Goal: Task Accomplishment & Management: Use online tool/utility

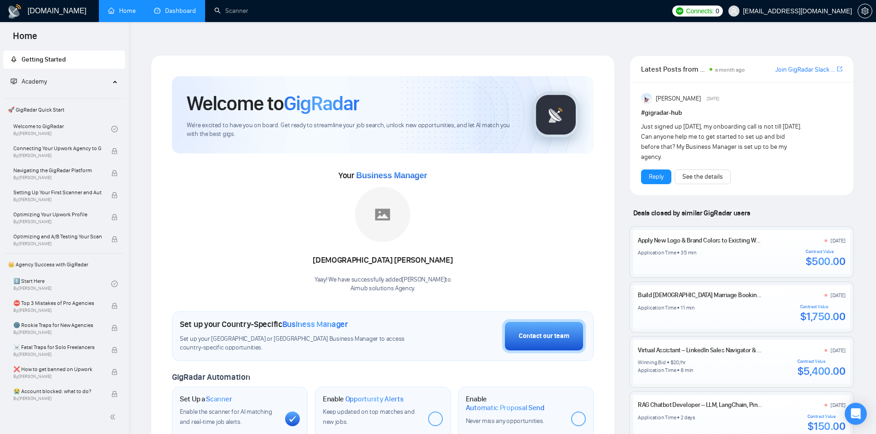
click at [177, 11] on link "Dashboard" at bounding box center [175, 11] width 42 height 8
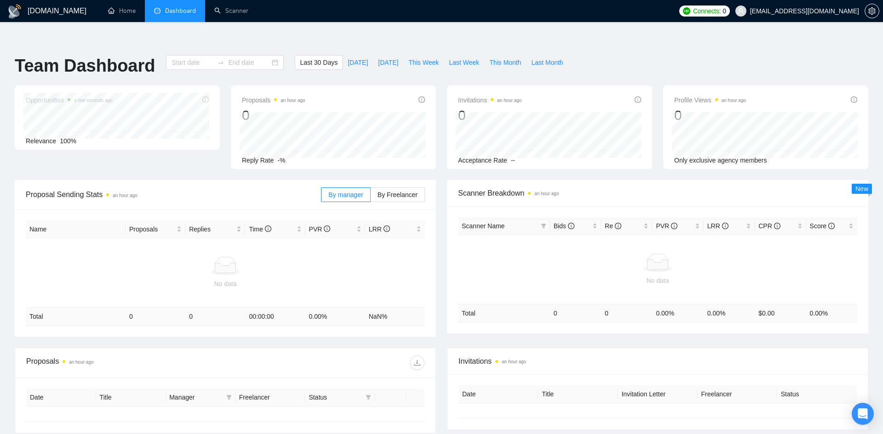
type input "[DATE]"
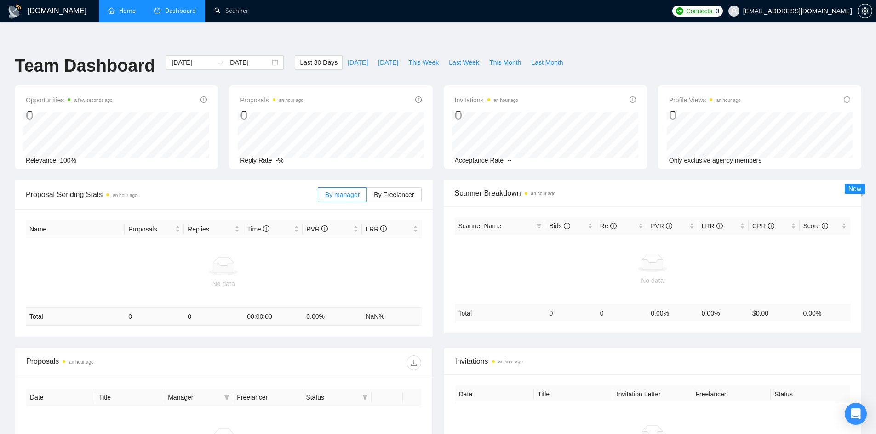
click at [118, 15] on link "Home" at bounding box center [122, 11] width 28 height 8
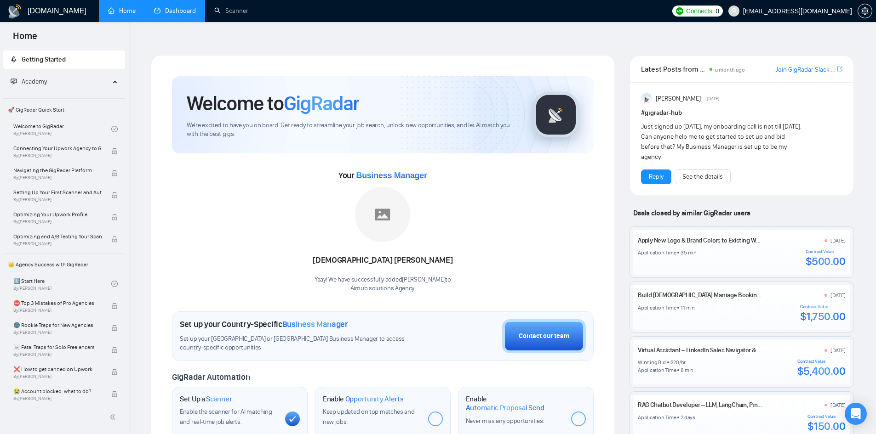
click at [85, 63] on span "Getting Started" at bounding box center [64, 60] width 107 height 18
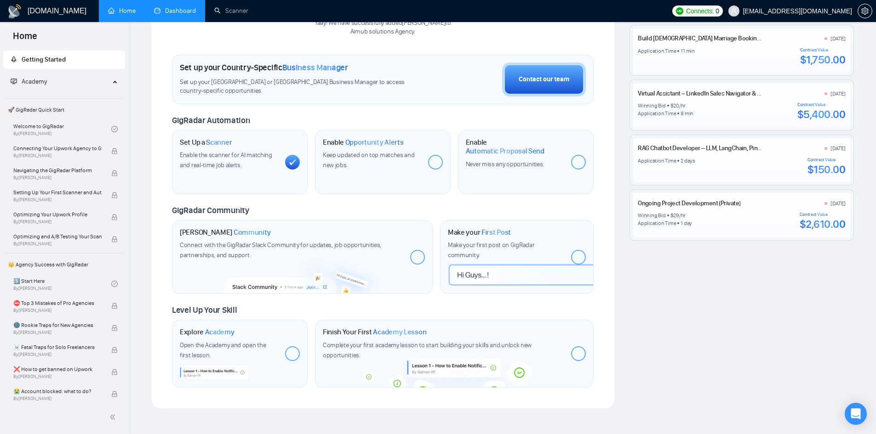
click at [47, 82] on span "Academy" at bounding box center [34, 82] width 25 height 8
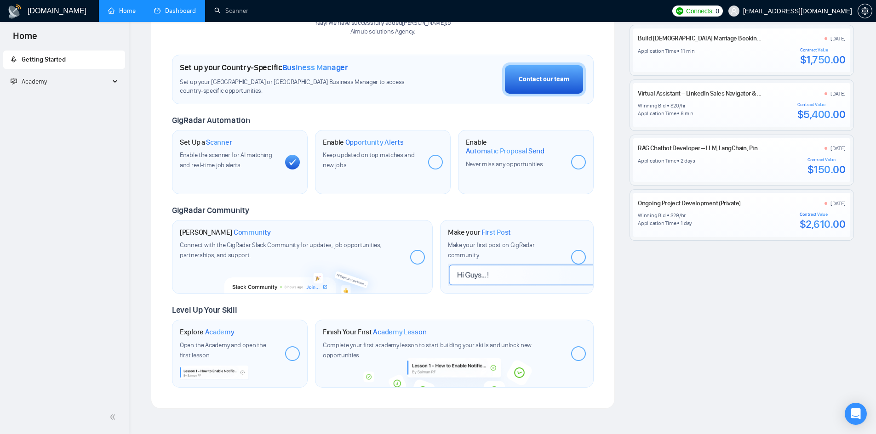
click at [47, 82] on span "Academy" at bounding box center [34, 82] width 25 height 8
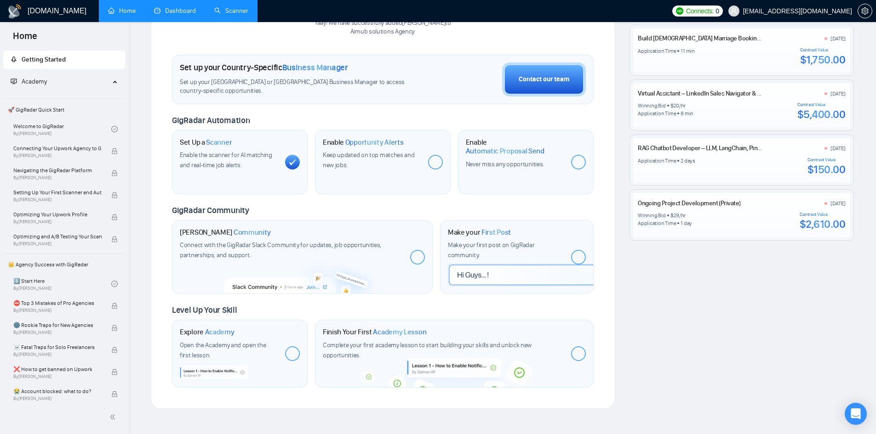
click at [214, 12] on link "Scanner" at bounding box center [231, 11] width 34 height 8
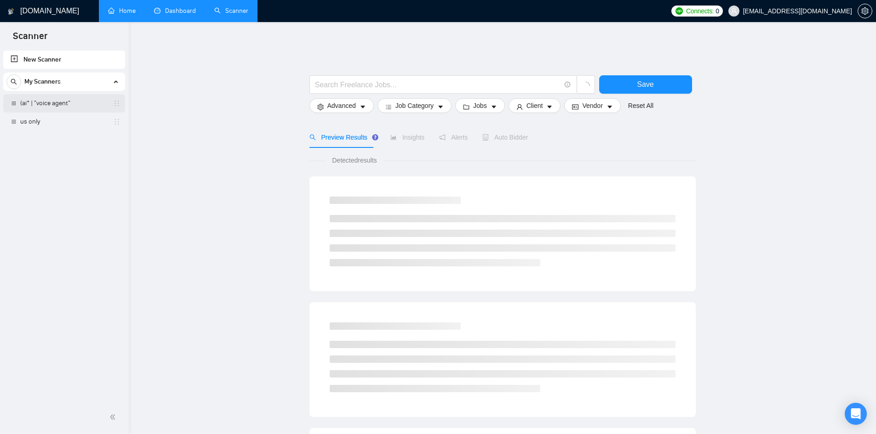
click at [78, 107] on link "(ai* | "voice agent"" at bounding box center [63, 103] width 87 height 18
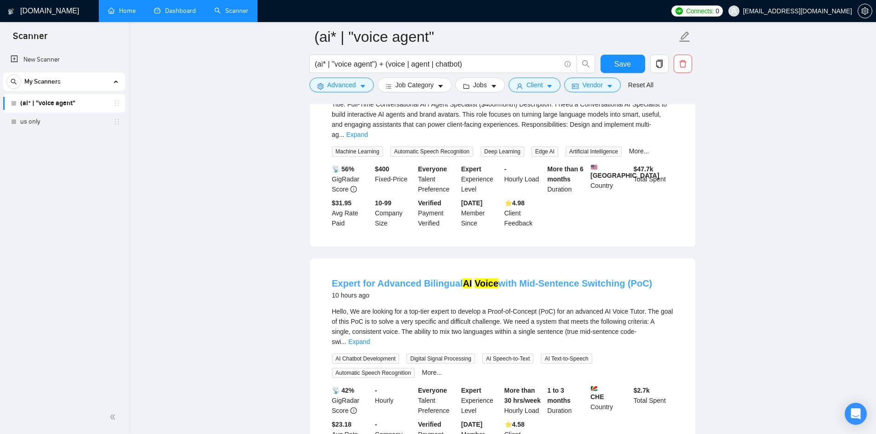
scroll to position [802, 0]
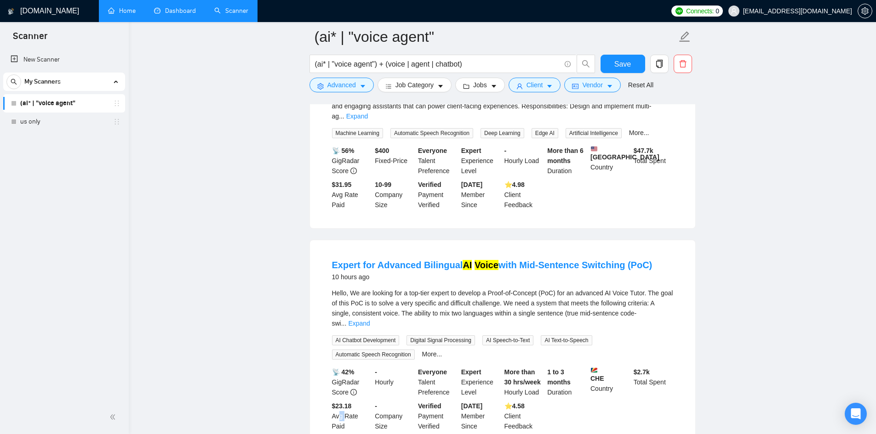
drag, startPoint x: 338, startPoint y: 371, endPoint x: 345, endPoint y: 371, distance: 6.4
click at [345, 401] on div "$23.18 Avg Rate Paid" at bounding box center [351, 416] width 43 height 30
click at [370, 320] on link "Expand" at bounding box center [359, 323] width 22 height 7
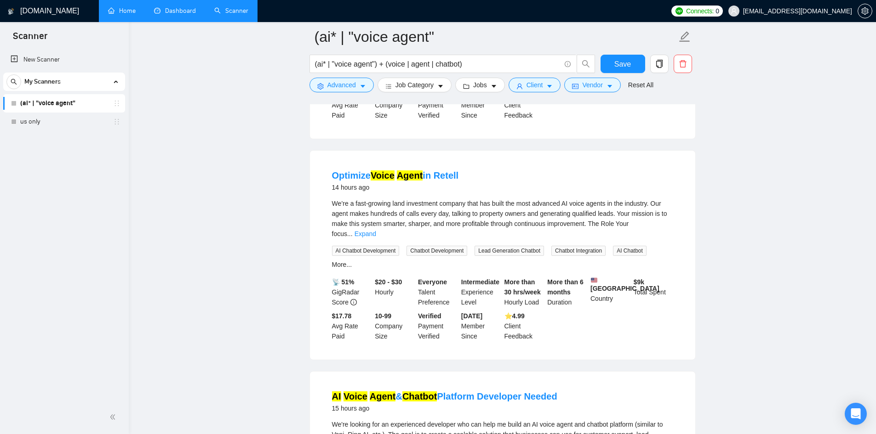
scroll to position [1371, 0]
drag, startPoint x: 639, startPoint y: 227, endPoint x: 548, endPoint y: 239, distance: 91.3
click at [640, 277] on div "$ 9k Total Spent" at bounding box center [653, 292] width 43 height 30
click at [654, 277] on div "$ 9k Total Spent" at bounding box center [653, 292] width 43 height 30
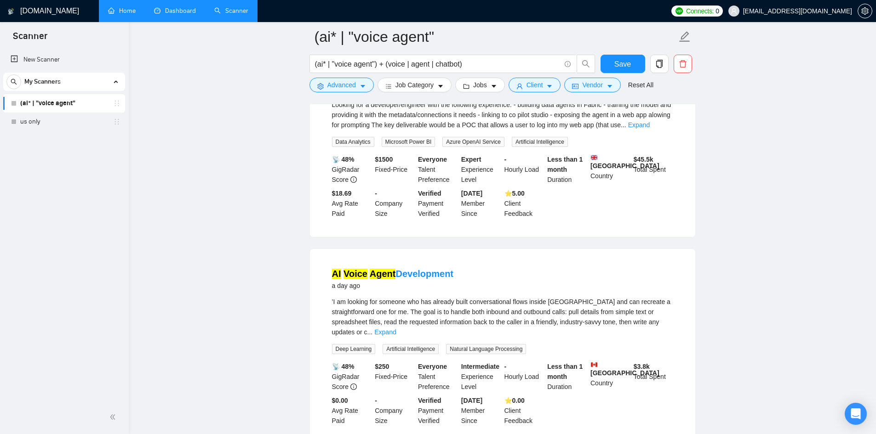
scroll to position [1898, 0]
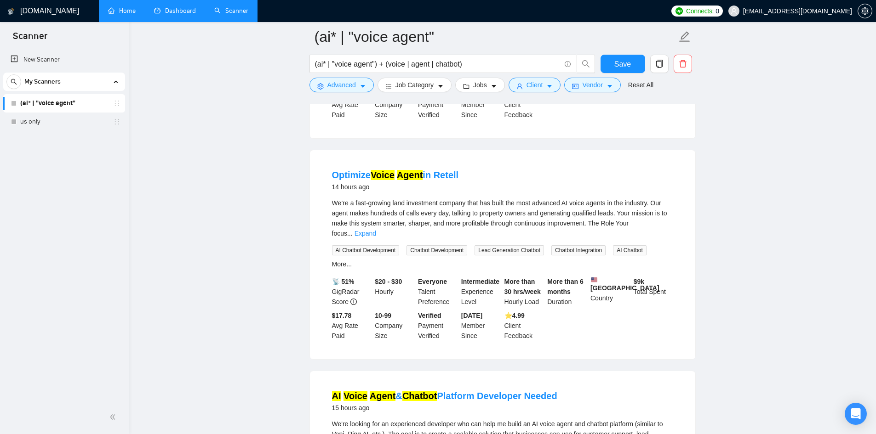
scroll to position [1347, 0]
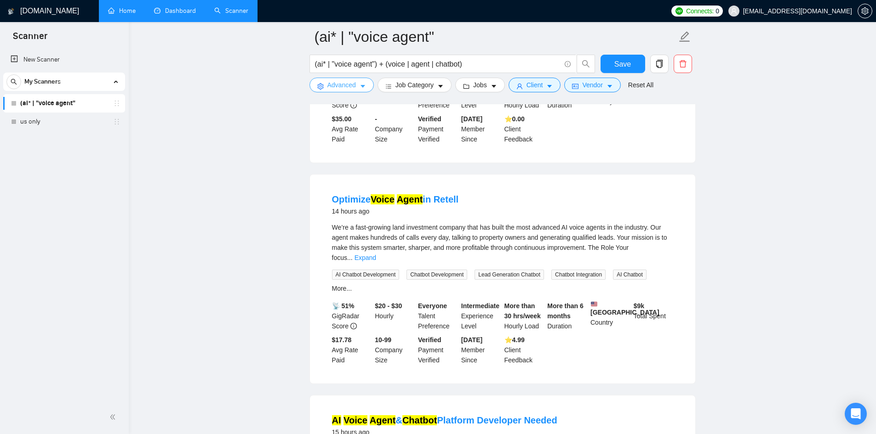
click at [356, 84] on button "Advanced" at bounding box center [341, 85] width 64 height 15
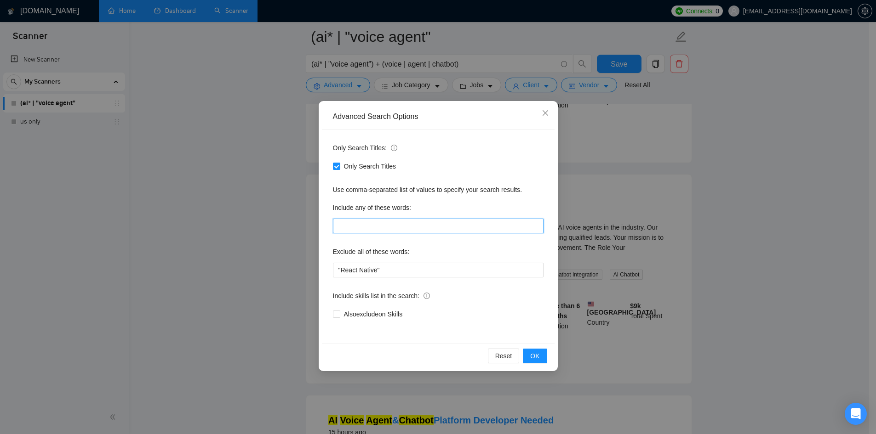
click at [380, 227] on input "text" at bounding box center [438, 226] width 211 height 15
click at [369, 271] on input ""React Native"" at bounding box center [438, 270] width 211 height 15
click at [384, 271] on input ""React Native"" at bounding box center [438, 270] width 211 height 15
click at [368, 269] on input ""React Native"" at bounding box center [438, 270] width 211 height 15
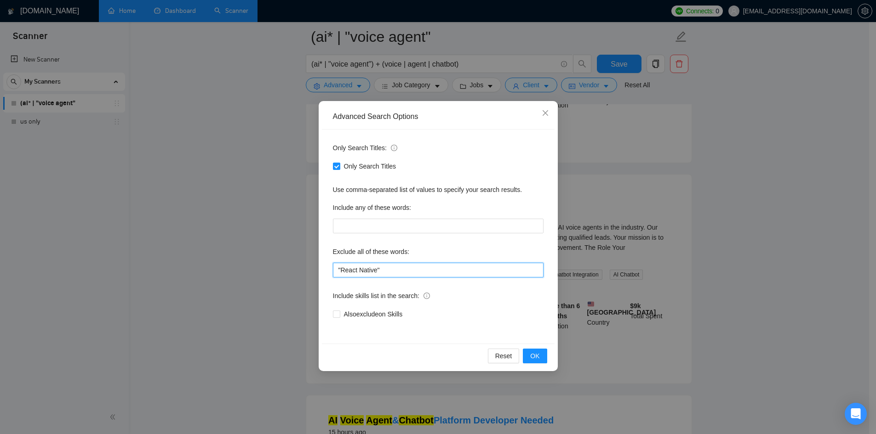
click at [368, 269] on input ""React Native"" at bounding box center [438, 270] width 211 height 15
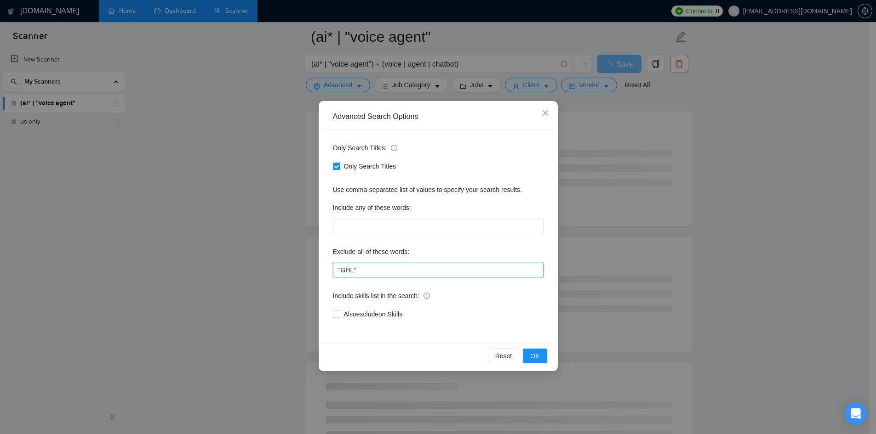
click at [376, 271] on input ""GHL"" at bounding box center [438, 270] width 211 height 15
type input ""GHL" "Go High Level""
click at [528, 357] on button "OK" at bounding box center [535, 356] width 24 height 15
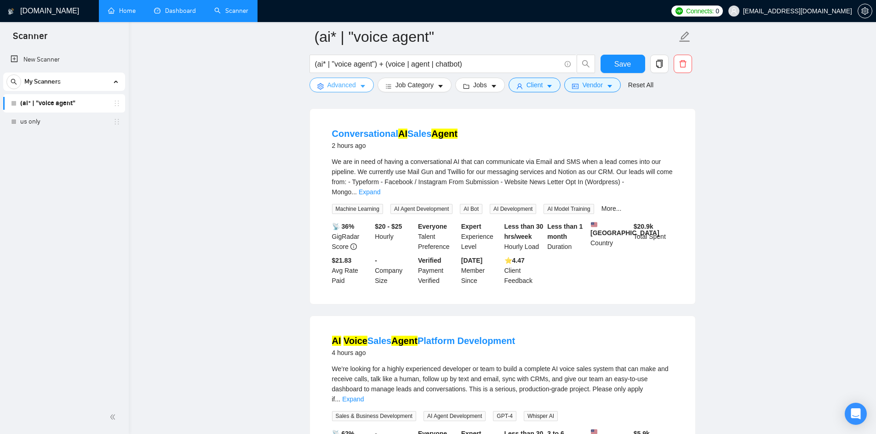
scroll to position [241, 0]
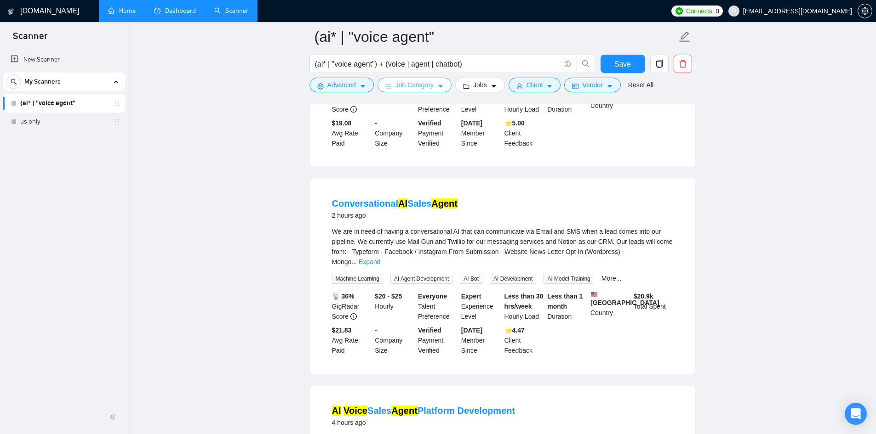
click at [432, 84] on span "Job Category" at bounding box center [414, 85] width 38 height 10
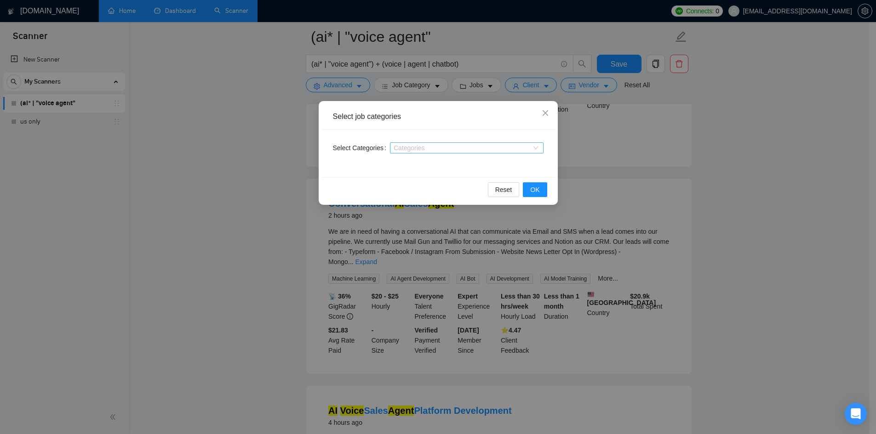
click at [433, 149] on div at bounding box center [462, 147] width 140 height 7
click at [539, 113] on span "Close" at bounding box center [545, 113] width 25 height 25
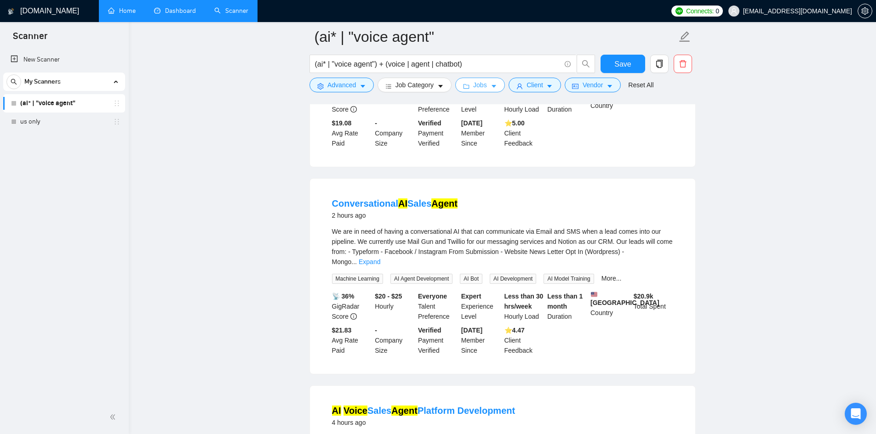
click at [477, 89] on span "Jobs" at bounding box center [480, 85] width 14 height 10
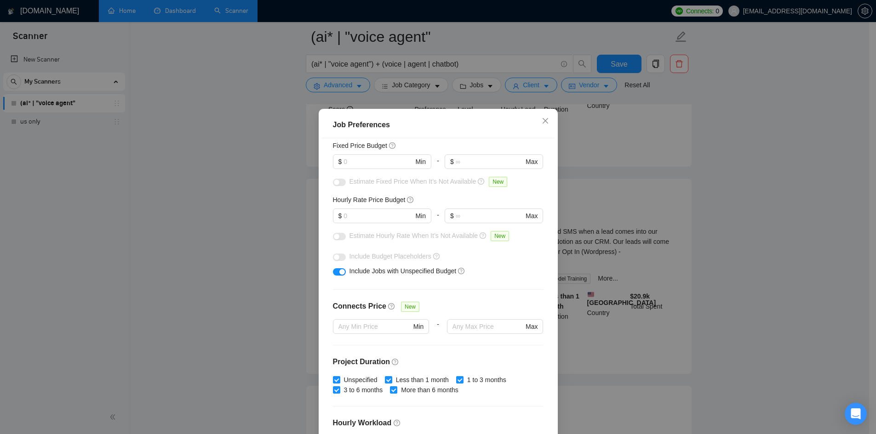
scroll to position [4, 0]
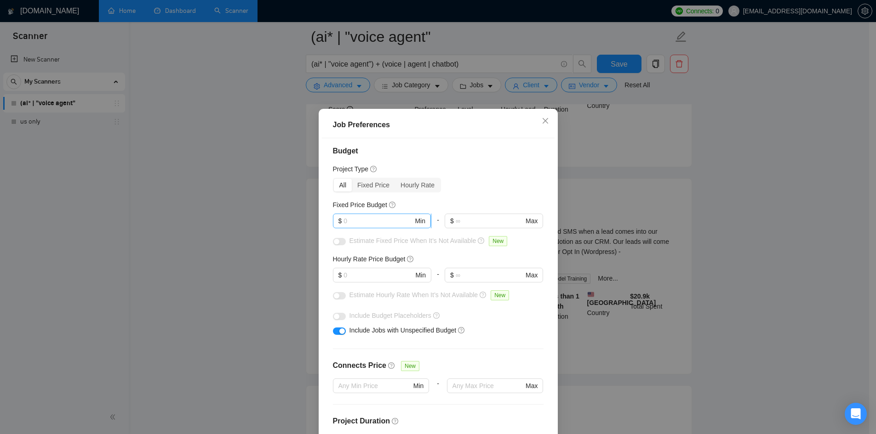
click at [386, 225] on input "text" at bounding box center [377, 221] width 69 height 10
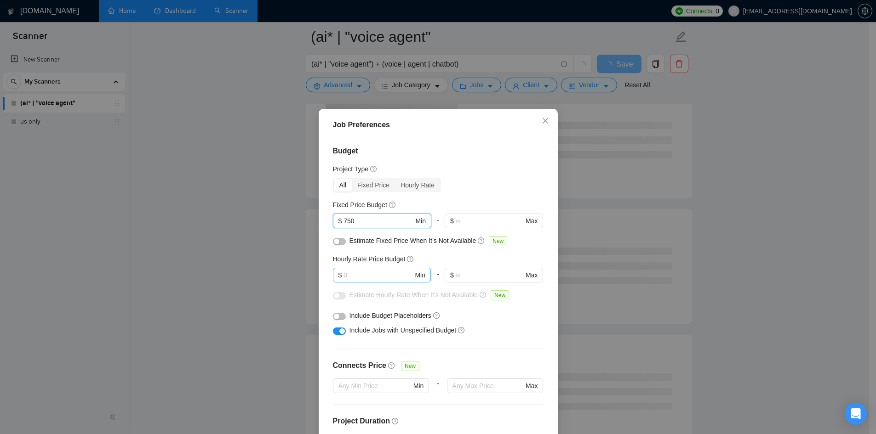
type input "750"
click at [369, 276] on input "text" at bounding box center [377, 275] width 69 height 10
click at [336, 240] on button "button" at bounding box center [339, 241] width 13 height 7
click at [339, 316] on button "button" at bounding box center [339, 316] width 13 height 7
click at [390, 281] on span "$ Min" at bounding box center [382, 275] width 98 height 15
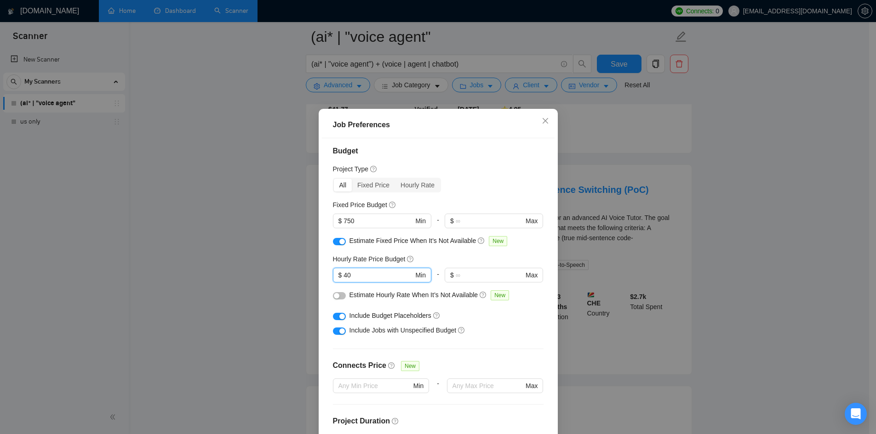
type input "40"
click at [337, 298] on button "button" at bounding box center [339, 295] width 13 height 7
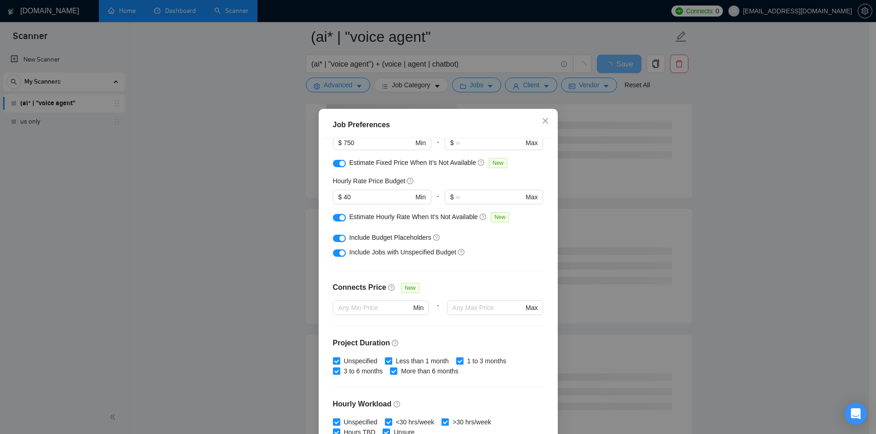
scroll to position [84, 0]
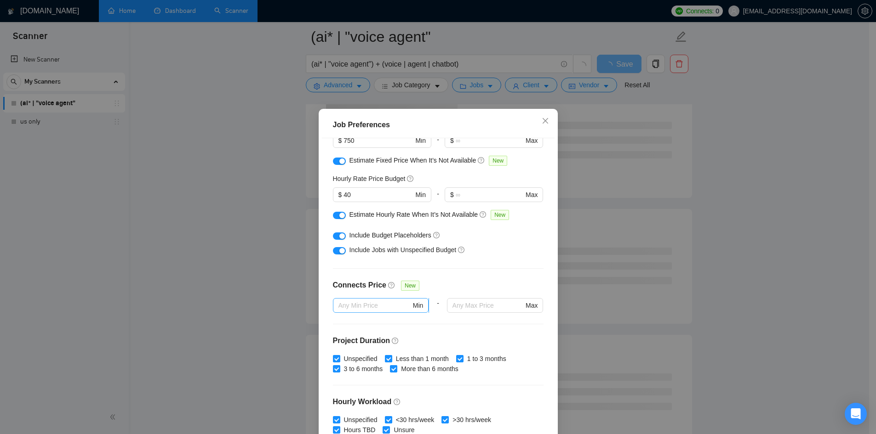
click at [379, 306] on input "text" at bounding box center [374, 306] width 73 height 10
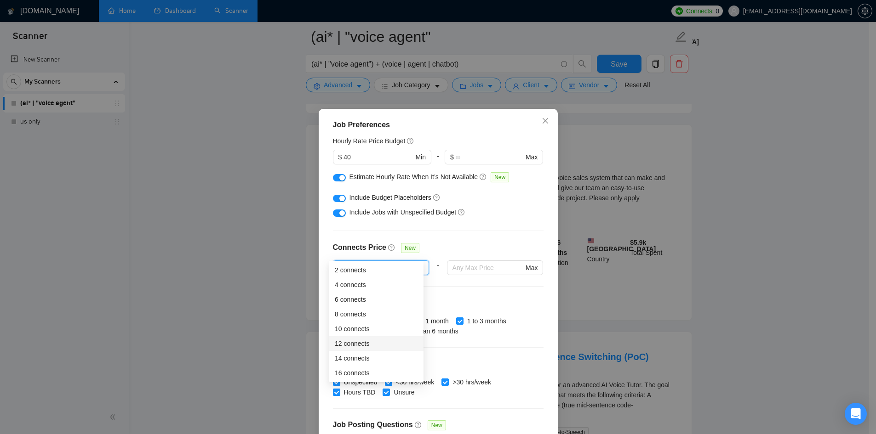
scroll to position [296, 0]
click at [370, 299] on div "6 connects" at bounding box center [376, 299] width 83 height 10
type input "6"
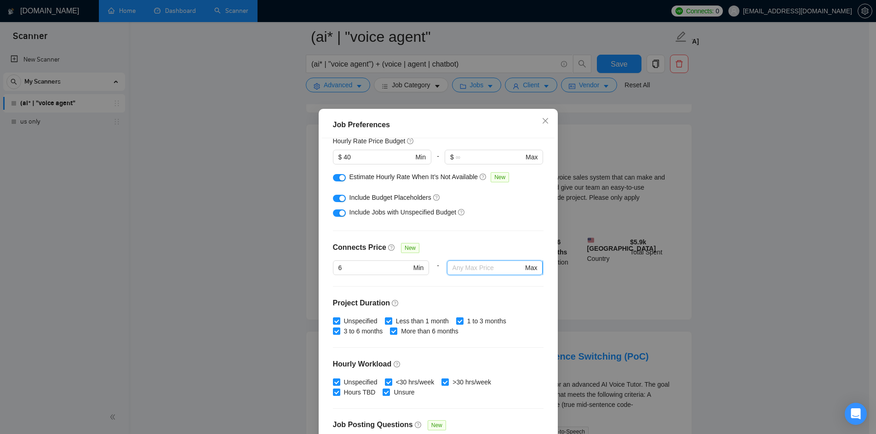
click at [458, 271] on input "text" at bounding box center [487, 268] width 71 height 10
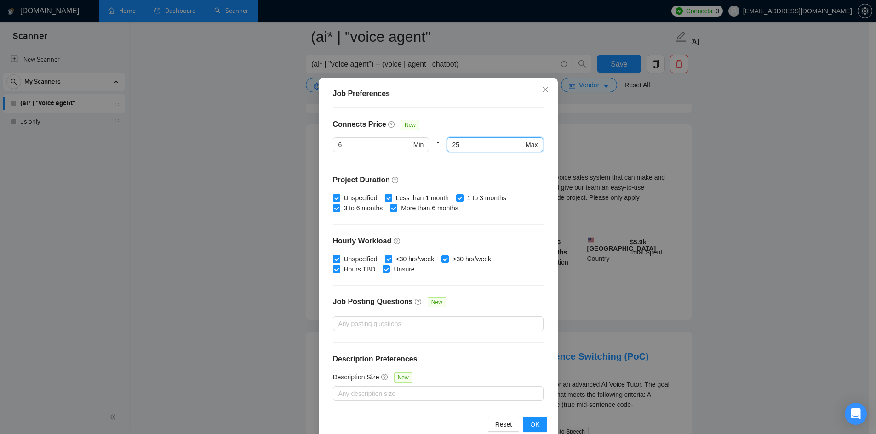
scroll to position [49, 0]
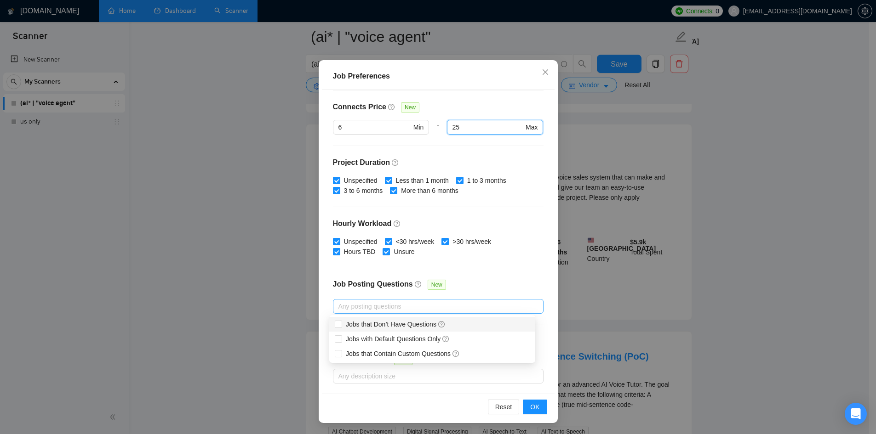
click at [368, 304] on div at bounding box center [433, 306] width 197 height 11
type input "25"
click at [456, 270] on div "Budget Project Type All Fixed Price Hourly Rate Fixed Price Budget $ 750 Min - …" at bounding box center [438, 242] width 233 height 304
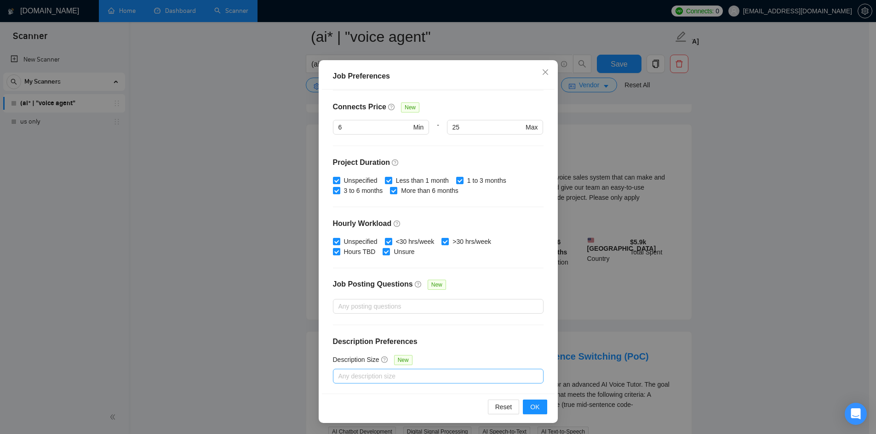
click at [406, 372] on div at bounding box center [433, 376] width 197 height 11
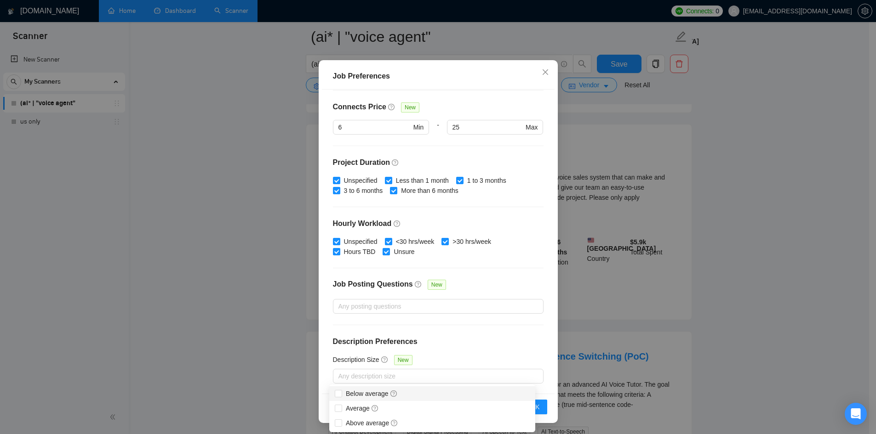
click at [514, 335] on div "Budget Project Type All Fixed Price Hourly Rate Fixed Price Budget $ 750 Min - …" at bounding box center [438, 242] width 233 height 304
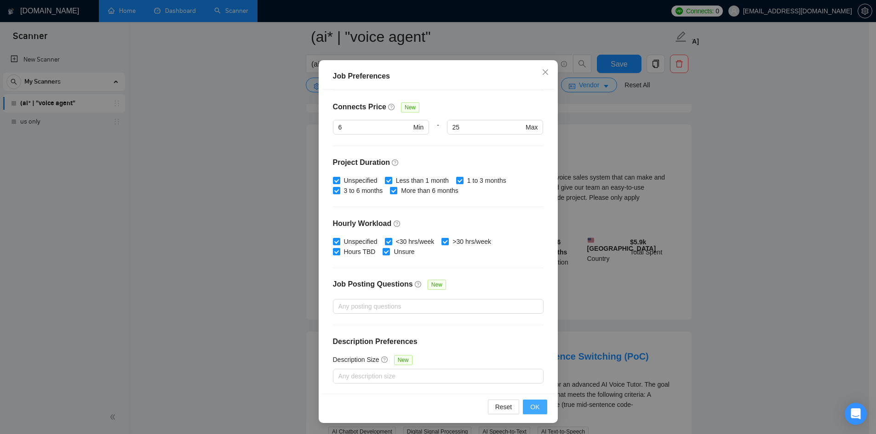
click at [537, 405] on button "OK" at bounding box center [535, 407] width 24 height 15
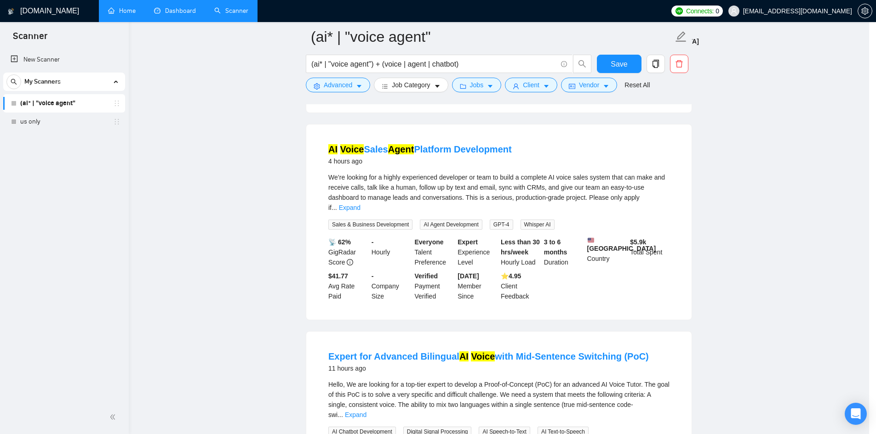
scroll to position [0, 0]
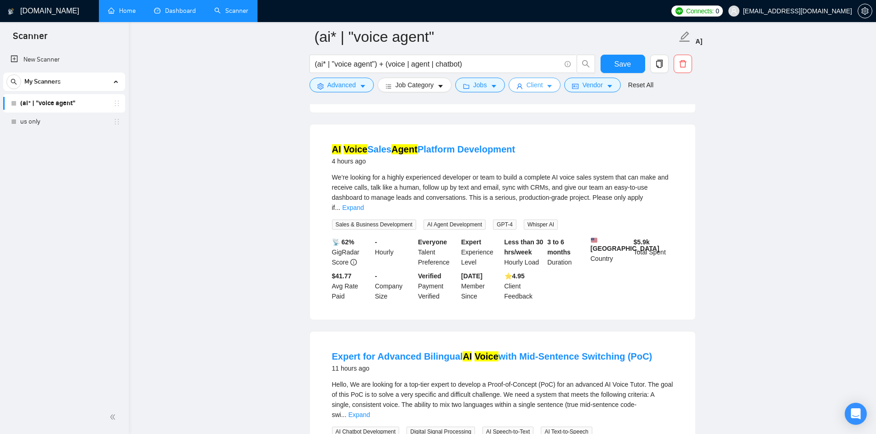
click at [518, 84] on icon "user" at bounding box center [520, 87] width 6 height 6
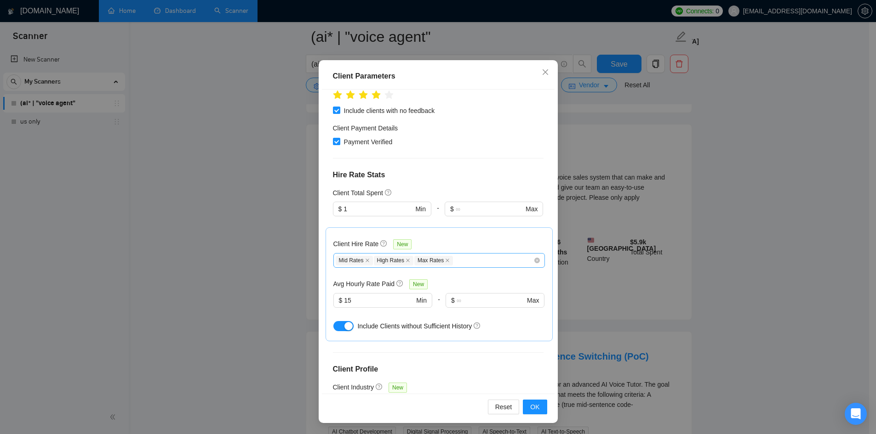
scroll to position [150, 0]
click at [381, 213] on input "1" at bounding box center [377, 210] width 69 height 10
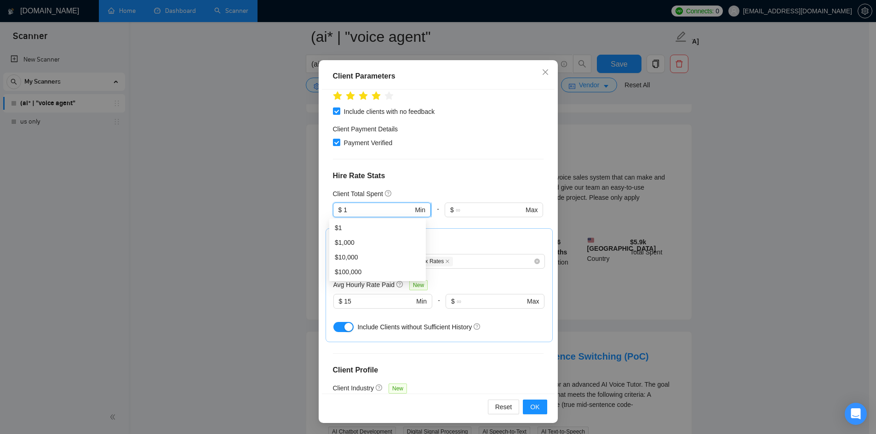
click at [381, 213] on input "1" at bounding box center [377, 210] width 69 height 10
type input "500"
click at [530, 404] on span "OK" at bounding box center [534, 407] width 9 height 10
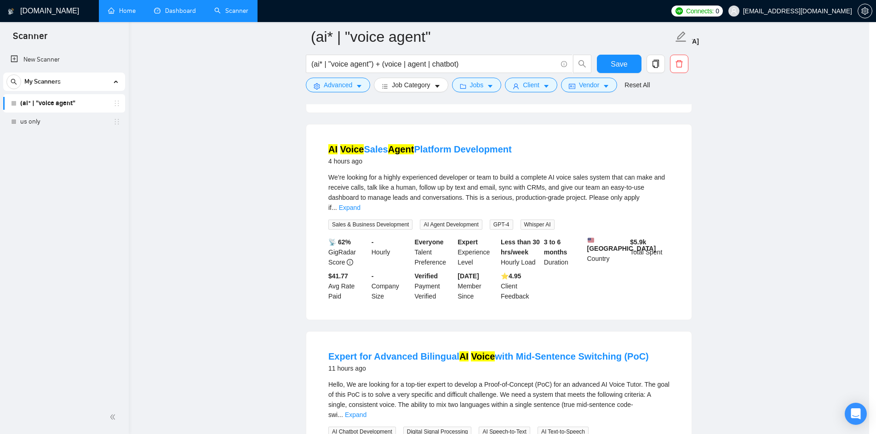
scroll to position [0, 0]
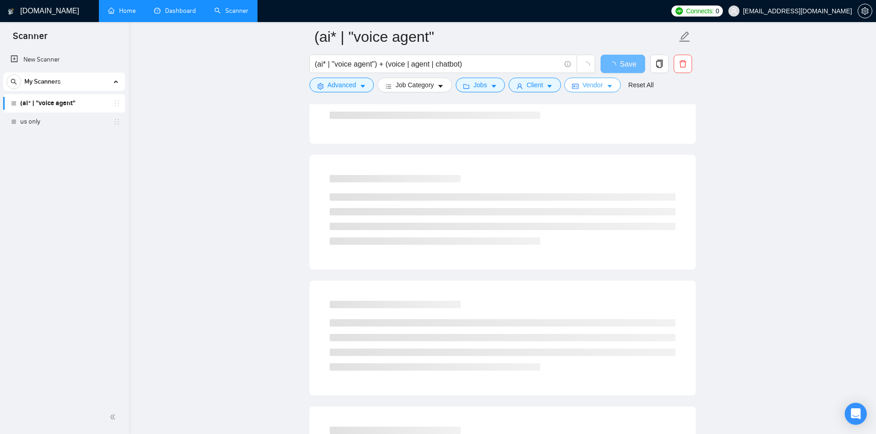
click at [583, 84] on span "Vendor" at bounding box center [592, 85] width 20 height 10
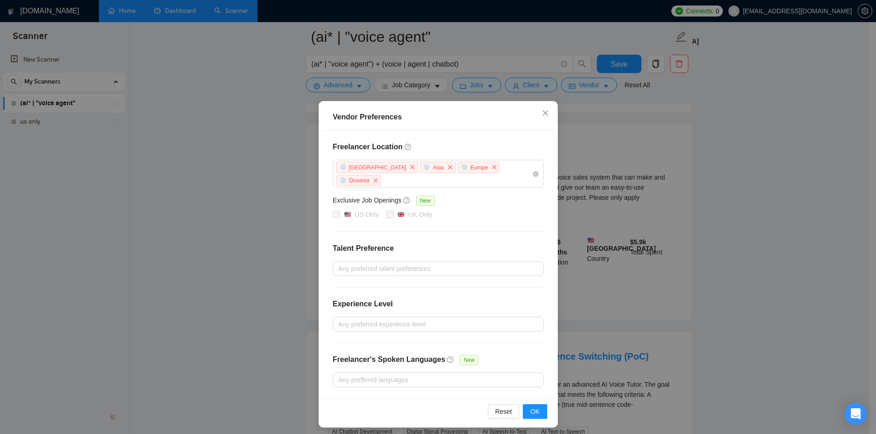
scroll to position [325, 0]
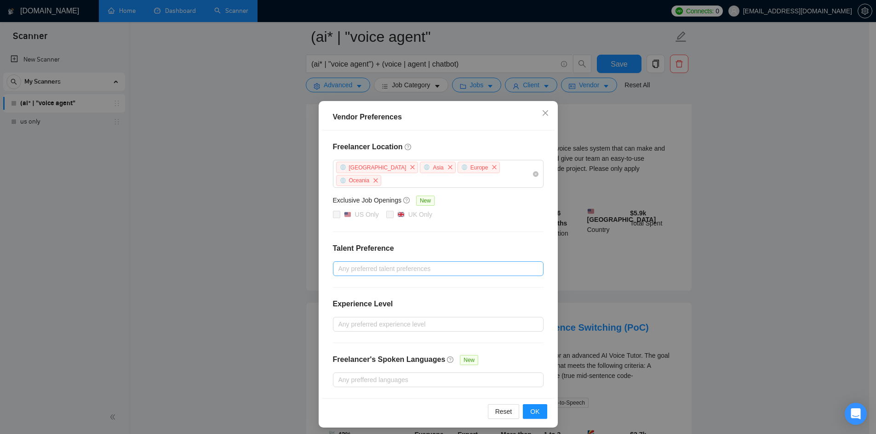
click at [455, 262] on div "Any preferred talent preferences" at bounding box center [438, 269] width 211 height 15
click at [471, 227] on div "Freelancer Location [GEOGRAPHIC_DATA] [GEOGRAPHIC_DATA] [GEOGRAPHIC_DATA] [GEOG…" at bounding box center [438, 265] width 233 height 268
click at [547, 404] on button "OK" at bounding box center [535, 411] width 24 height 15
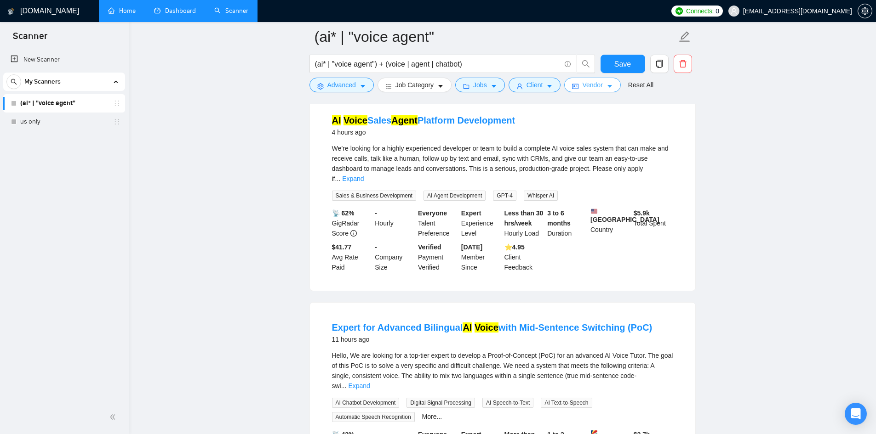
click at [598, 82] on span "Vendor" at bounding box center [592, 85] width 20 height 10
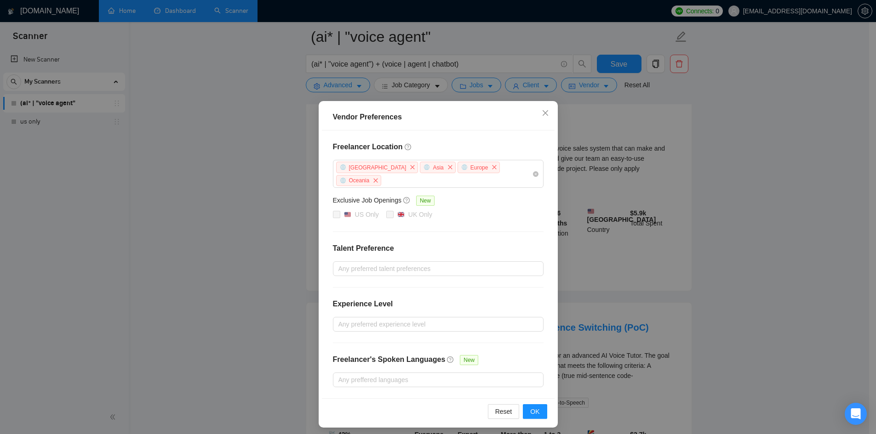
click at [579, 191] on div "Vendor Preferences Freelancer Location [GEOGRAPHIC_DATA] [GEOGRAPHIC_DATA] [GEO…" at bounding box center [438, 217] width 876 height 434
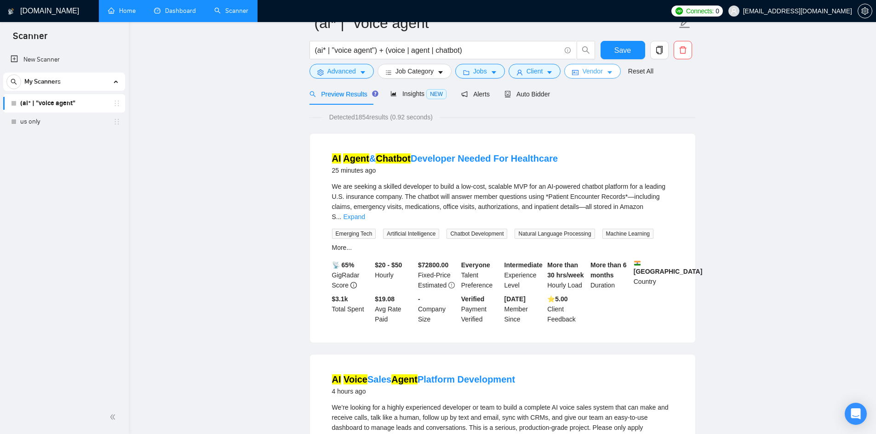
scroll to position [0, 0]
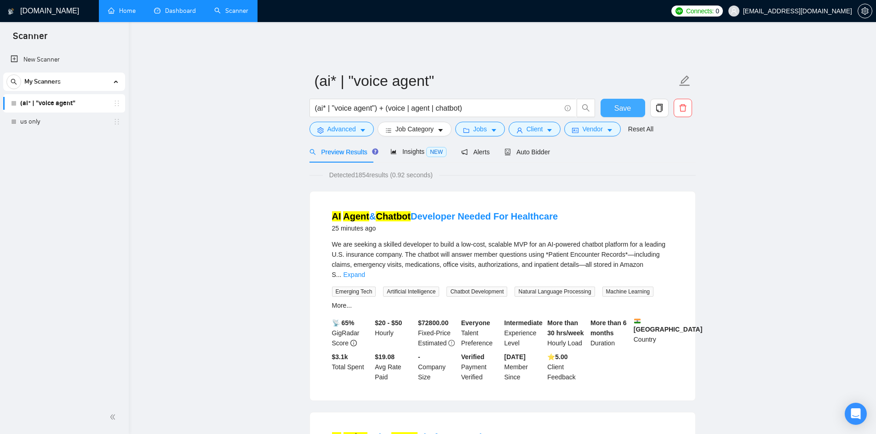
click at [618, 103] on span "Save" at bounding box center [622, 108] width 17 height 11
click at [119, 106] on icon "holder" at bounding box center [117, 104] width 4 height 6
click at [713, 11] on span "Connects:" at bounding box center [700, 11] width 28 height 10
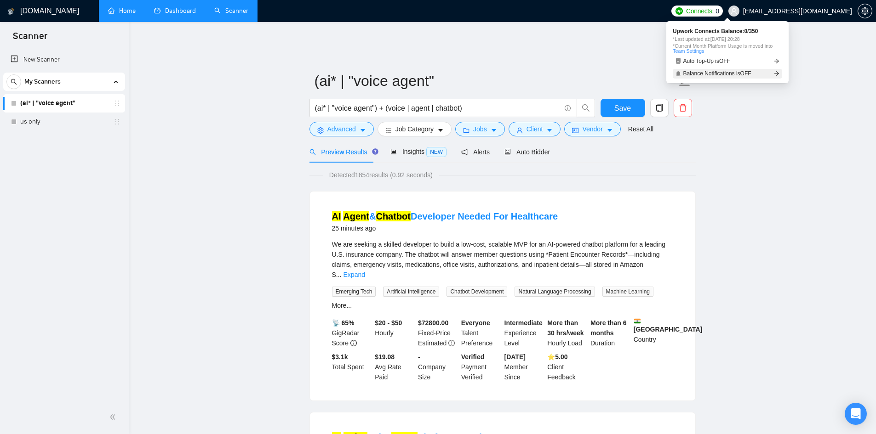
click at [711, 74] on span "Balance Notifications is OFF" at bounding box center [717, 74] width 68 height 6
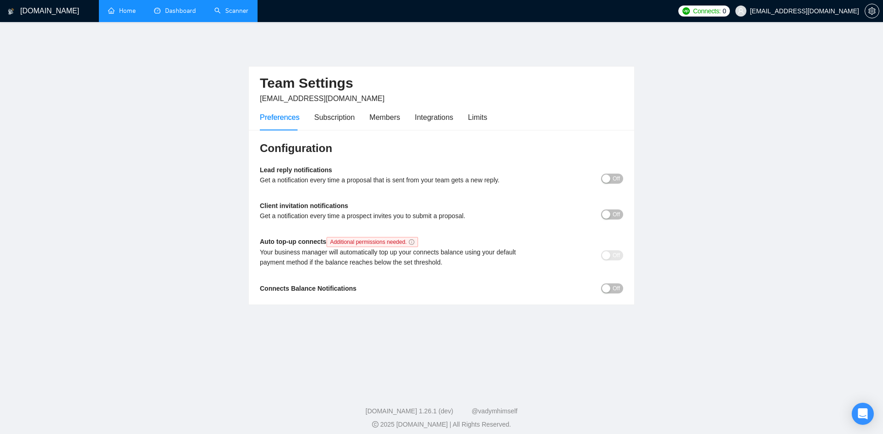
click at [607, 175] on div "button" at bounding box center [606, 179] width 8 height 8
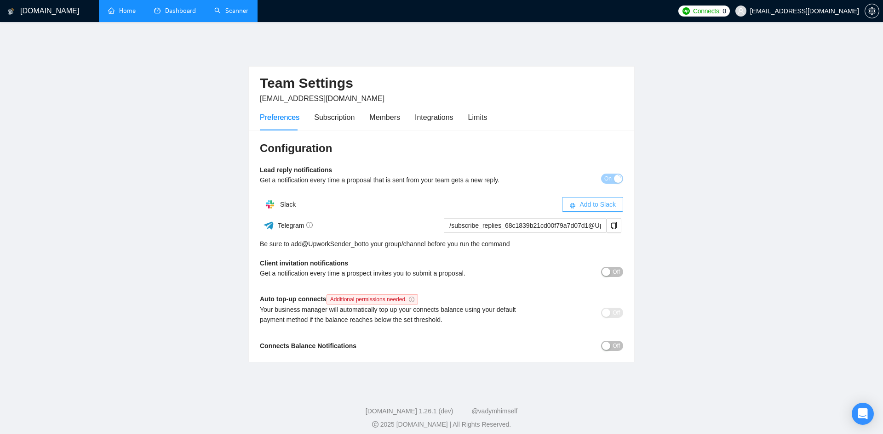
click at [598, 200] on span "Add to Slack" at bounding box center [597, 204] width 36 height 10
click at [342, 112] on div "Subscription" at bounding box center [334, 117] width 40 height 11
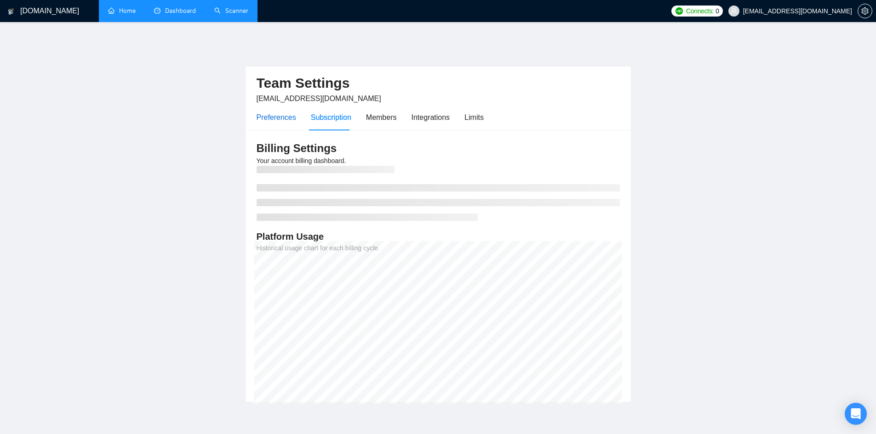
click at [282, 112] on div "Preferences" at bounding box center [276, 117] width 40 height 11
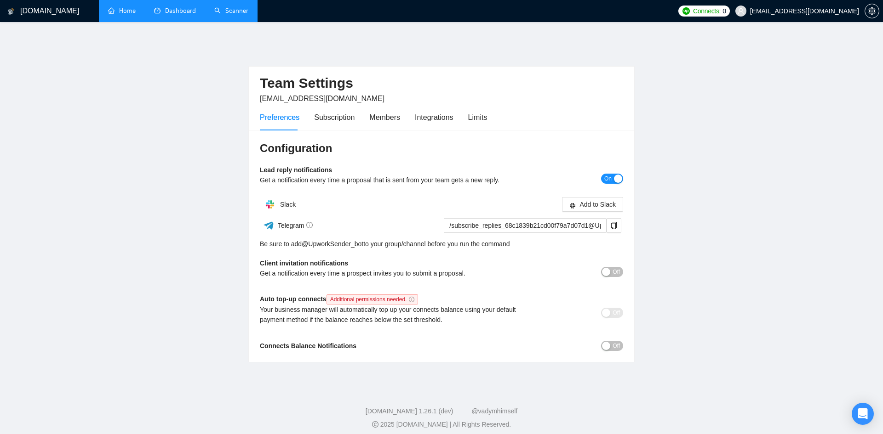
click at [603, 268] on div "button" at bounding box center [606, 272] width 8 height 8
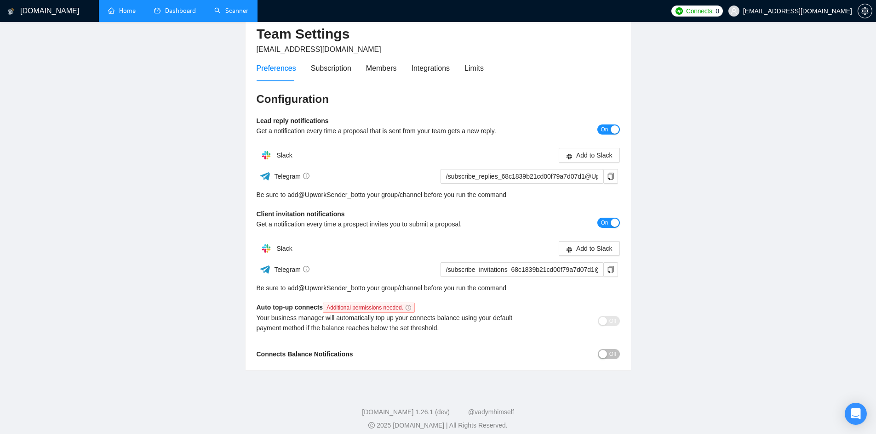
scroll to position [50, 0]
click at [603, 348] on div "Off" at bounding box center [574, 353] width 91 height 11
click at [603, 350] on div "button" at bounding box center [602, 354] width 8 height 8
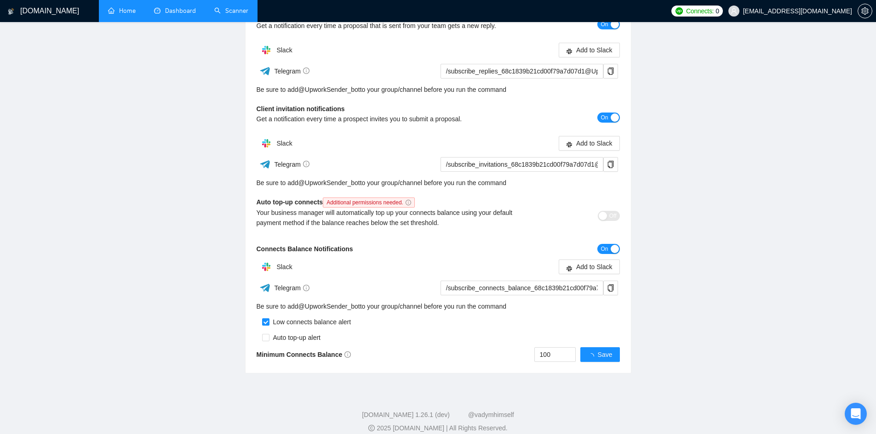
scroll to position [155, 0]
click at [566, 347] on input "100" at bounding box center [565, 354] width 40 height 14
click at [638, 313] on main "Team Settings [EMAIL_ADDRESS][DOMAIN_NAME] Preferences Subscription Members Int…" at bounding box center [438, 130] width 846 height 485
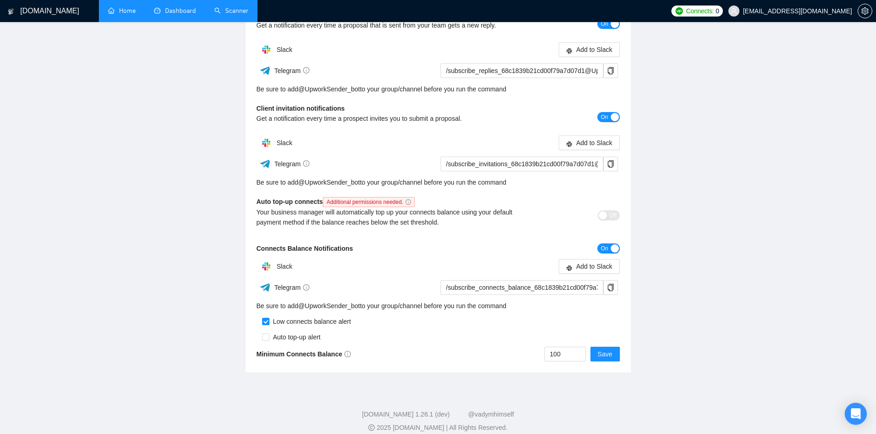
scroll to position [0, 0]
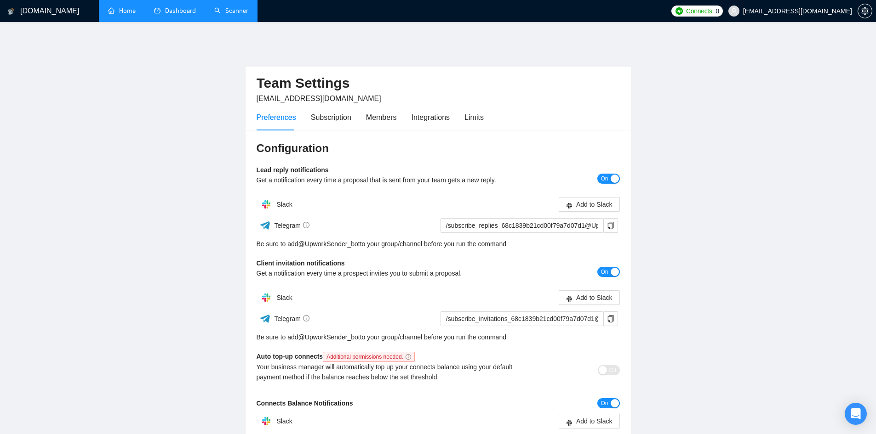
click at [640, 120] on main "Team Settings [EMAIL_ADDRESS][DOMAIN_NAME] Preferences Subscription Members Int…" at bounding box center [438, 285] width 846 height 485
click at [417, 120] on div "Integrations" at bounding box center [430, 117] width 39 height 26
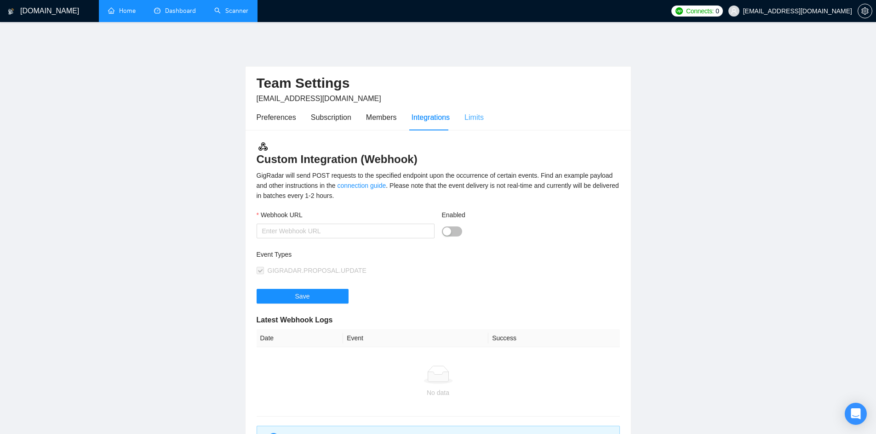
click at [469, 118] on div "Limits" at bounding box center [473, 117] width 19 height 26
